Goal: Ask a question

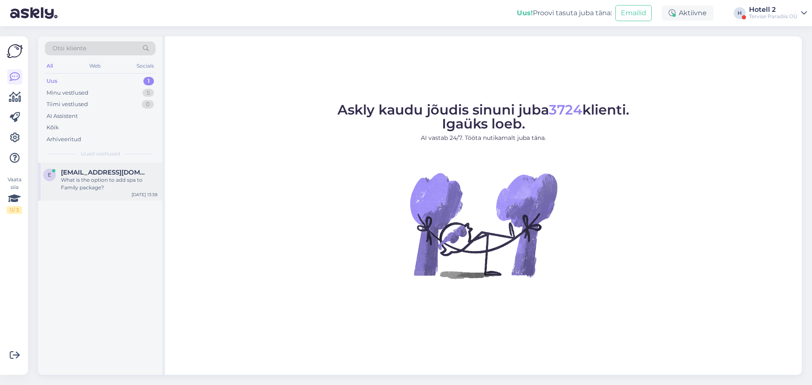
click at [93, 182] on div "What is the option to add spa to Family package?" at bounding box center [109, 183] width 96 height 15
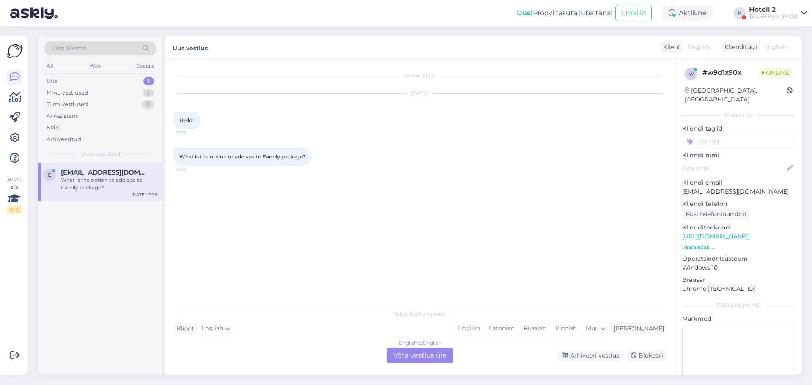
click at [691, 45] on span "English" at bounding box center [699, 47] width 22 height 9
click at [436, 353] on div "English to English Võta vestlus üle" at bounding box center [420, 355] width 67 height 15
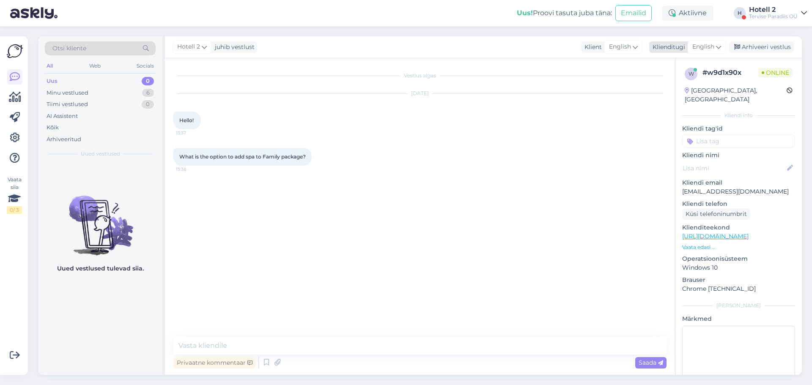
click at [712, 42] on div "English" at bounding box center [707, 47] width 38 height 14
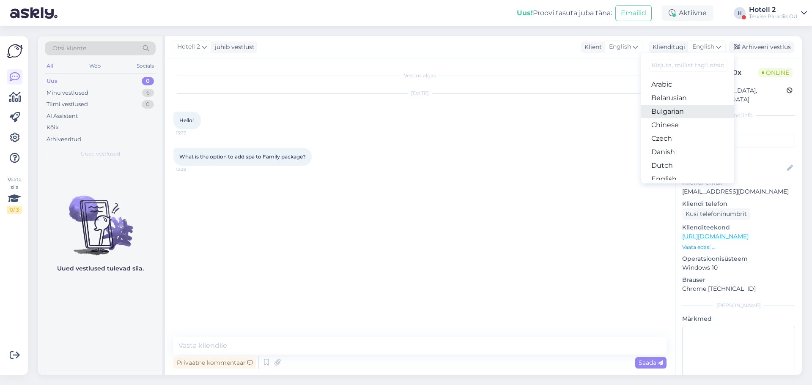
scroll to position [42, 0]
click at [679, 138] on link "English" at bounding box center [687, 137] width 93 height 14
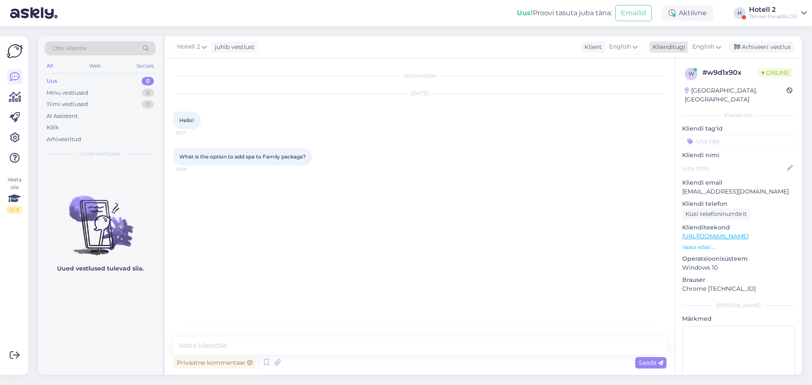
click at [694, 44] on span "English" at bounding box center [703, 46] width 22 height 9
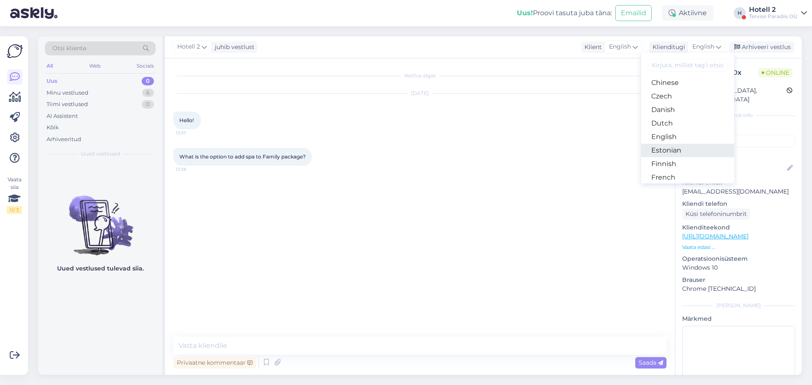
click at [669, 150] on link "Estonian" at bounding box center [687, 151] width 93 height 14
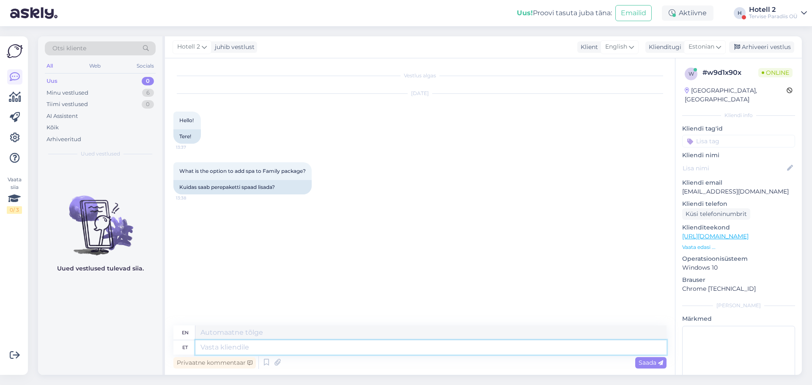
click at [277, 348] on textarea at bounding box center [430, 347] width 471 height 14
type textarea "Tere!"
type textarea "Hello"
type textarea "Tere!"
type textarea "Hello!"
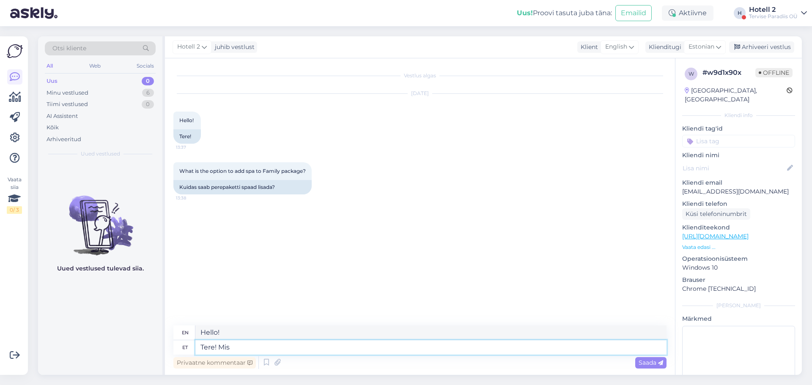
type textarea "Tere! Mis"
type textarea "Hello! What"
type textarea "Tere! Mis spa"
type textarea "Hello! What spa"
type textarea "Tere! Mis spaad t"
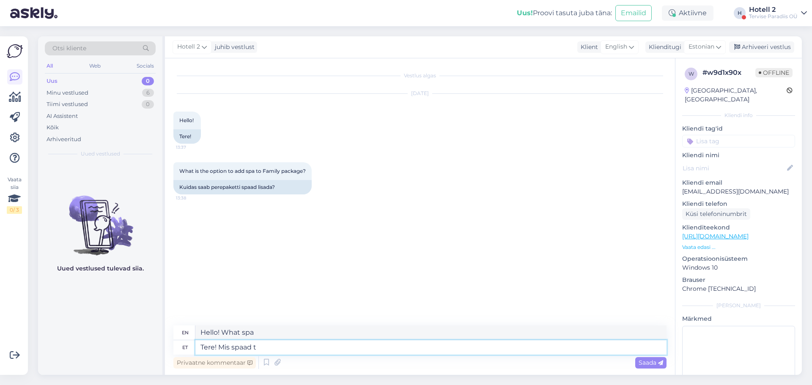
type textarea "Hello! What spas?"
type textarea "Tere! Mis spaad te"
type textarea "Hello! What spas do you have?"
type textarea "Tere! Mis spaad te lisada"
type textarea "Hello! What spas do you include?"
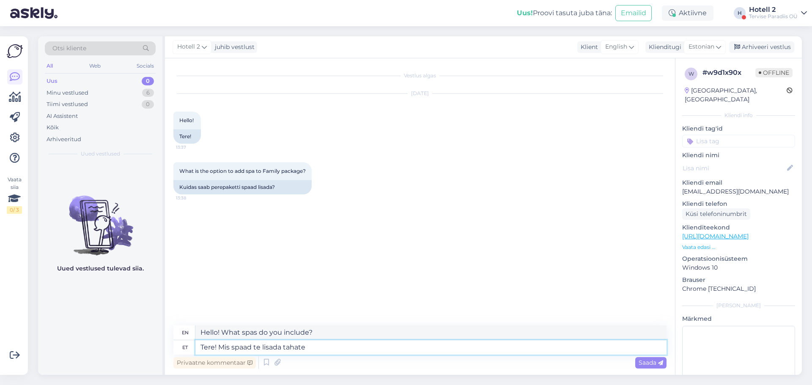
type textarea "Tere! Mis spaad te lisada tahate?"
type textarea "Hello! What spas do you want to add?"
type textarea "Tere! Mis spaad te lisada tahate? Veekeskus o"
type textarea "Hello! What spa would you like to add? [GEOGRAPHIC_DATA]"
type textarea "Tere! Mis spaad te lisada tahate? Veekeskus on"
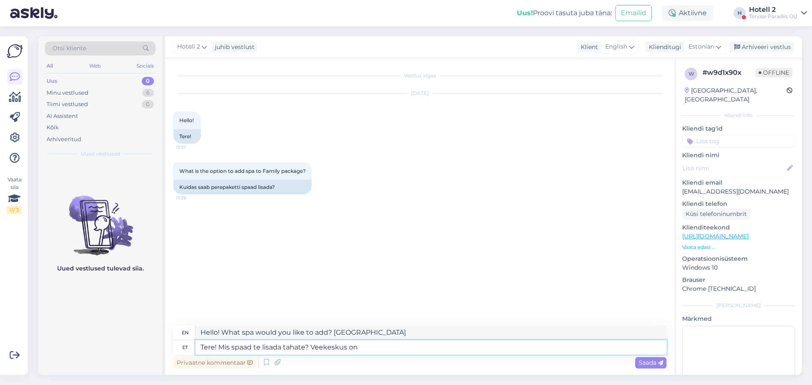
type textarea "Hello! What spa do you want to add? The water park is"
type textarea "Tere! Mis spaad te lisada tahate? Veekeskus on juba h"
type textarea "Hello! What spa do you want to add? The water park is already"
type textarea "Tere! Mis spaad te lisada tahate? Veekeskus on juba hinnas"
type textarea "Hello! What spa do you want to add? The water park is already included in the p…"
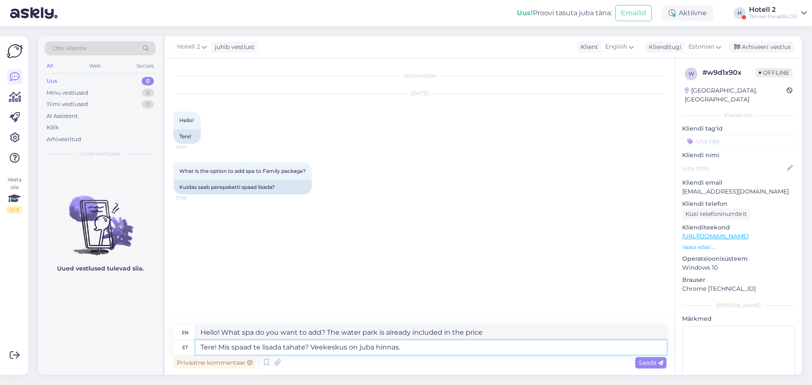
type textarea "Tere! Mis spaad te lisada tahate? Veekeskus on juba hinnas."
type textarea "Hello! What spa do you want to add? The water park is already included in the p…"
type textarea "Tere! Mis spaad te lisada tahate? Veekeskus on juba hinnas. Kehahoolitsusi j"
type textarea "Hello! What spas do you want to add? The water park is already included in the …"
type textarea "Tere! Mis spaad te lisada tahate? Veekeskus on juba hinnas. Kehahoolitsusi ja m"
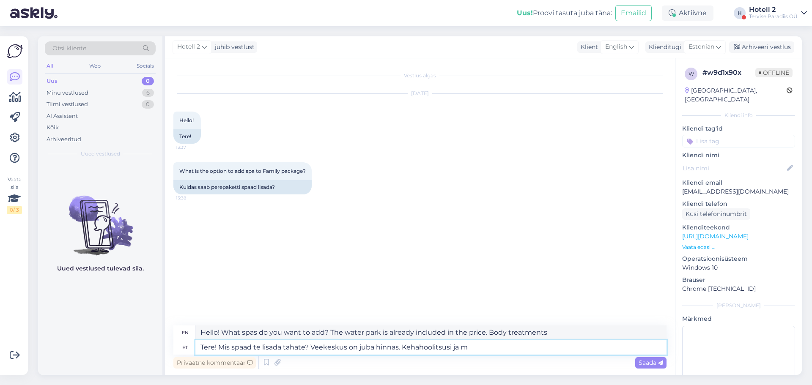
type textarea "Hello! What spa do you want to add? The water park is already included in the p…"
type textarea "Tere! Mis spaad te lisada tahate? Veekeskus on juba hinnas. Kehahoolitsusi ja m…"
type textarea "Hello! What spa do you want to add? The water park is already included in the p…"
type textarea "Tere! Mis spaad te lisada tahate? Veekeskus on juba hinnas. Kehahoolitsusi ja m…"
type textarea "Hello! What spa do you want to add? The water park is already included in the p…"
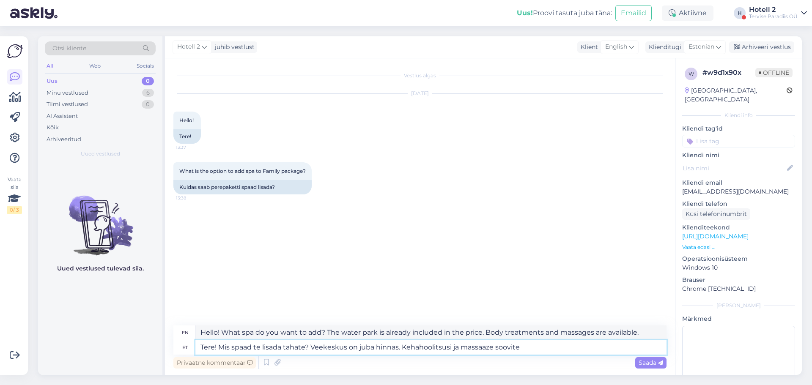
type textarea "Tere! Mis spaad te lisada tahate? Veekeskus on juba hinnas. Kehahoolitsusi ja m…"
type textarea "Hello! What spa do you want to add? The water park is already included in the p…"
type textarea "Tere! Mis spaad te lisada tahate? Veekeskus on juba hinnas. Kehahoolitsusi ja m…"
type textarea "Hello! What spa would you like to add? The water park is already included in th…"
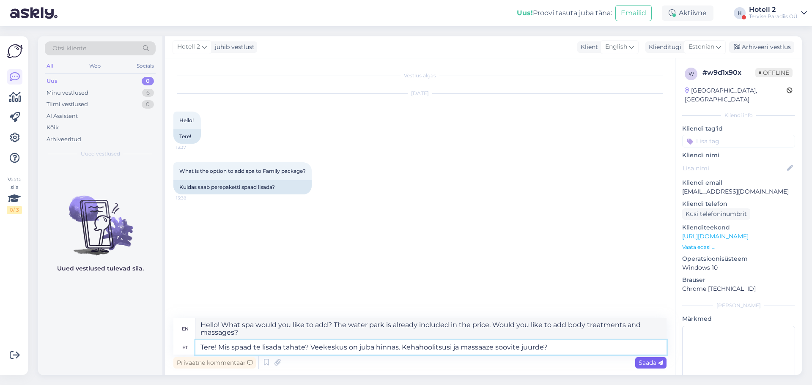
type textarea "Tere! Mis spaad te lisada tahate? Veekeskus on juba hinnas. Kehahoolitsusi ja m…"
click at [651, 364] on span "Saada" at bounding box center [651, 363] width 25 height 8
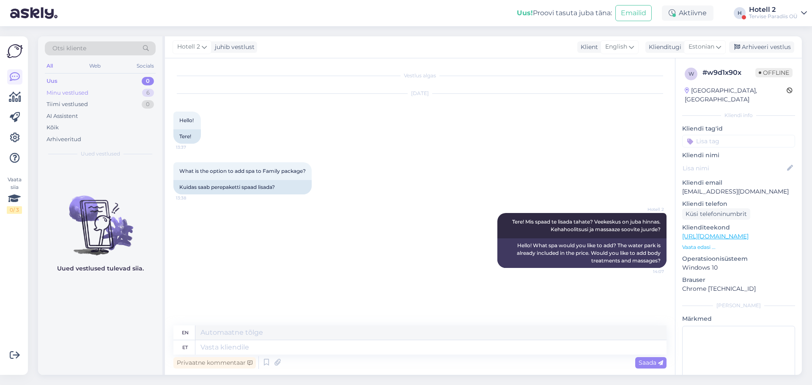
click at [88, 93] on div "Minu vestlused" at bounding box center [68, 93] width 42 height 8
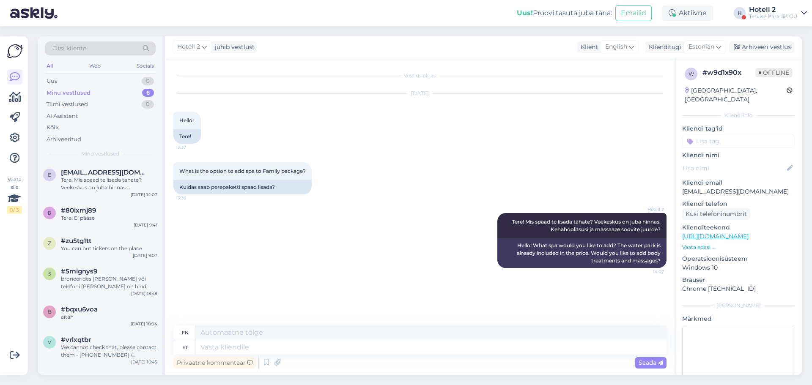
click at [90, 92] on div "Minu vestlused 6" at bounding box center [100, 93] width 111 height 12
click at [77, 80] on div "Uus 0" at bounding box center [100, 81] width 111 height 12
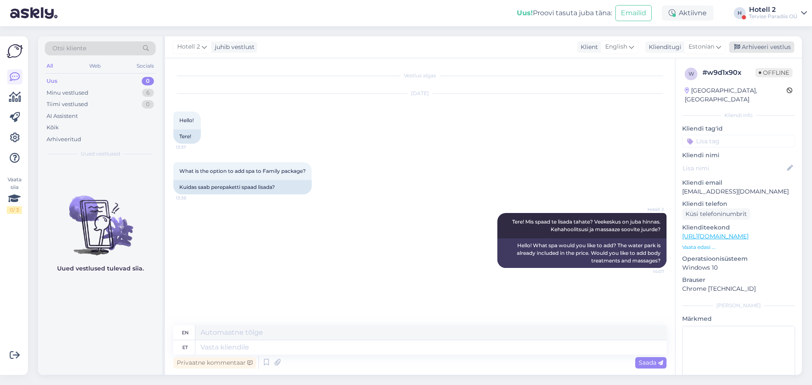
click at [776, 44] on div "Arhiveeri vestlus" at bounding box center [761, 46] width 65 height 11
